Goal: Find specific page/section: Find specific page/section

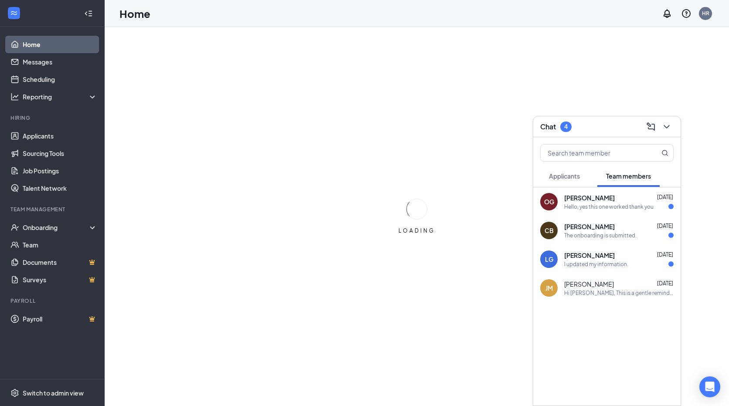
click at [665, 124] on icon "ChevronDown" at bounding box center [667, 127] width 10 height 10
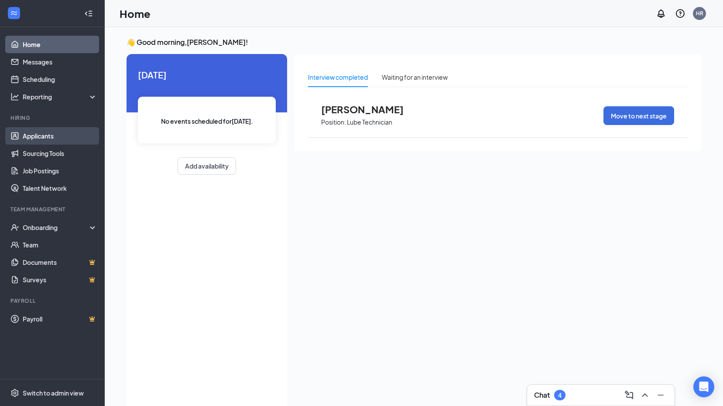
click at [51, 133] on link "Applicants" at bounding box center [60, 135] width 75 height 17
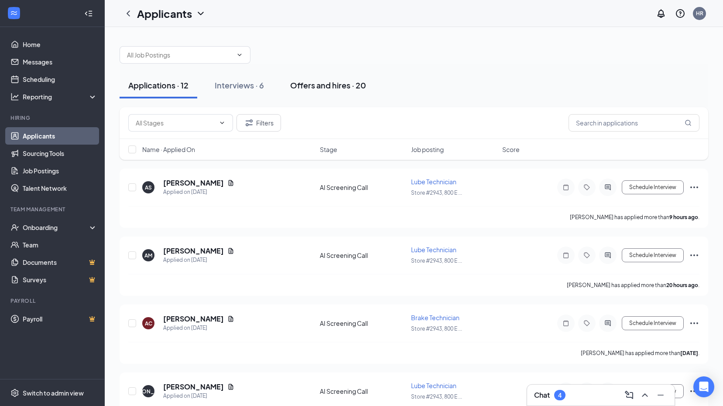
click at [348, 82] on div "Offers and hires · 20" at bounding box center [328, 85] width 76 height 11
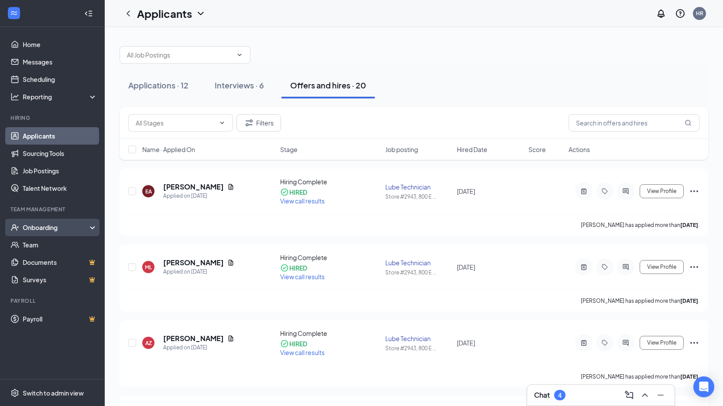
click at [34, 230] on div "Onboarding" at bounding box center [56, 227] width 67 height 9
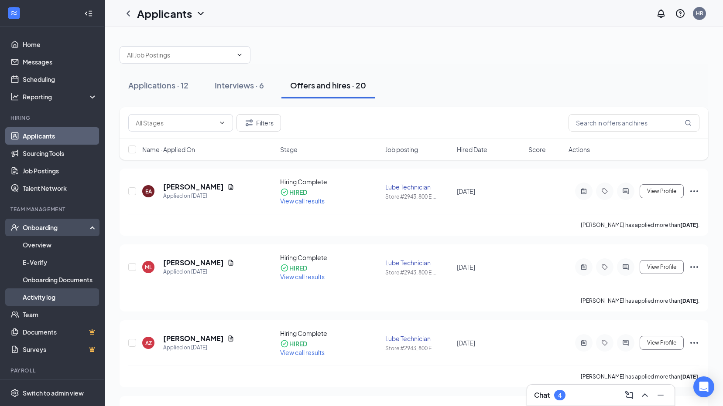
click at [55, 301] on link "Activity log" at bounding box center [60, 297] width 75 height 17
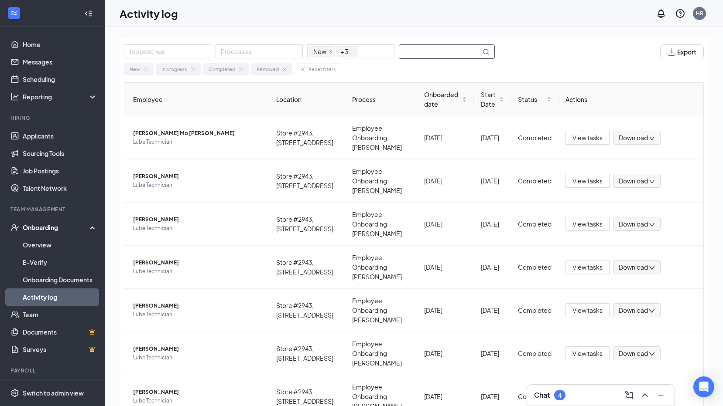
click at [460, 51] on input "text" at bounding box center [440, 52] width 82 height 14
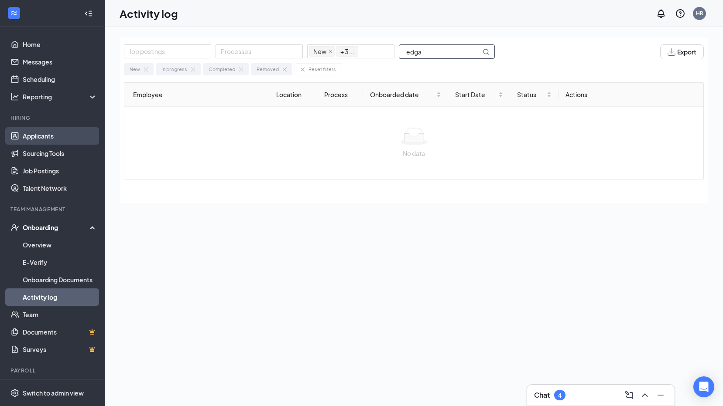
type input "edga"
click at [50, 137] on link "Applicants" at bounding box center [60, 135] width 75 height 17
